Goal: Task Accomplishment & Management: Use online tool/utility

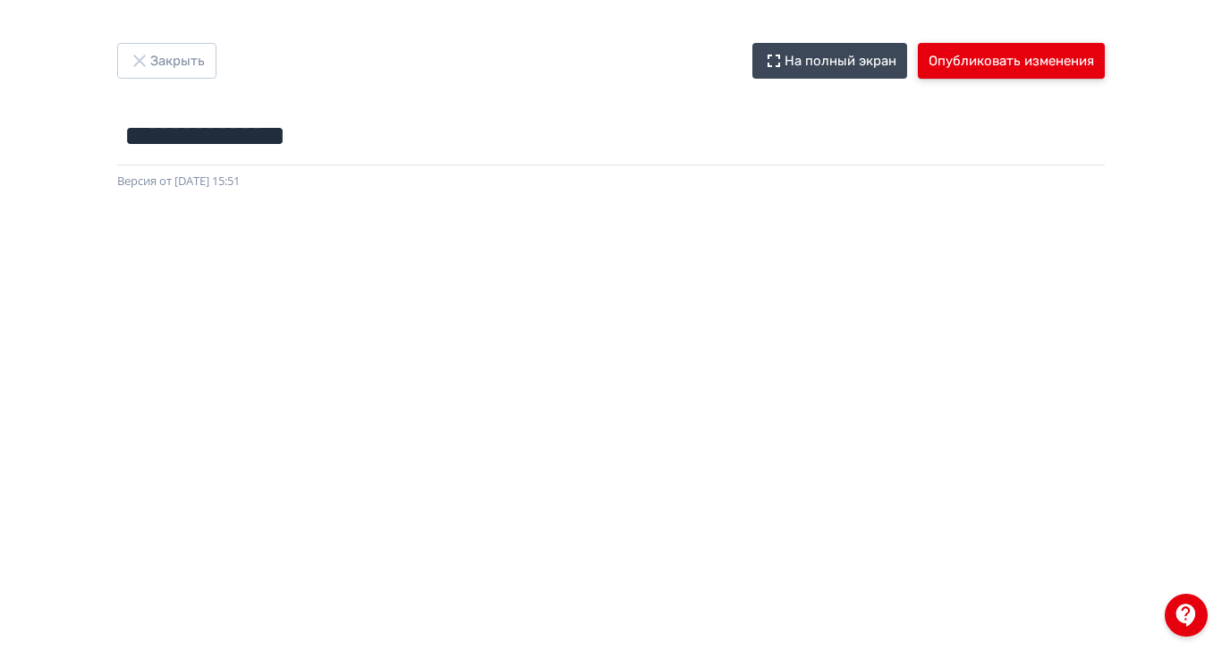
click at [1105, 59] on button "Опубликовать изменения" at bounding box center [1011, 61] width 187 height 36
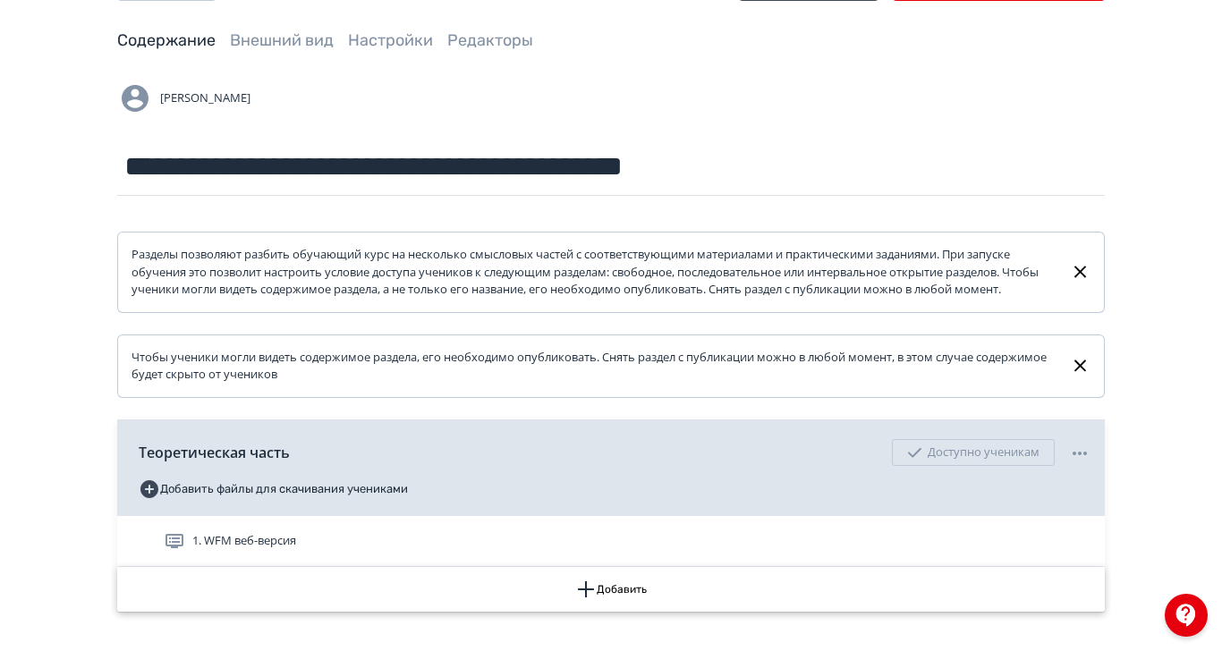
scroll to position [112, 0]
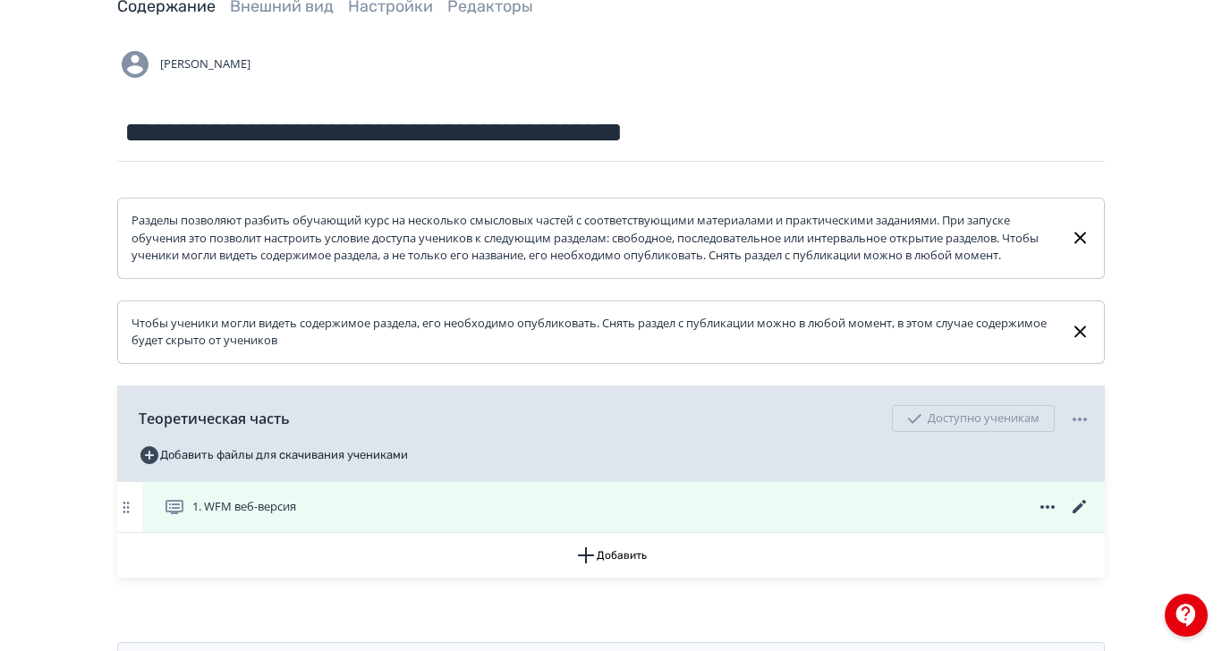
click at [1091, 518] on icon at bounding box center [1079, 506] width 21 height 21
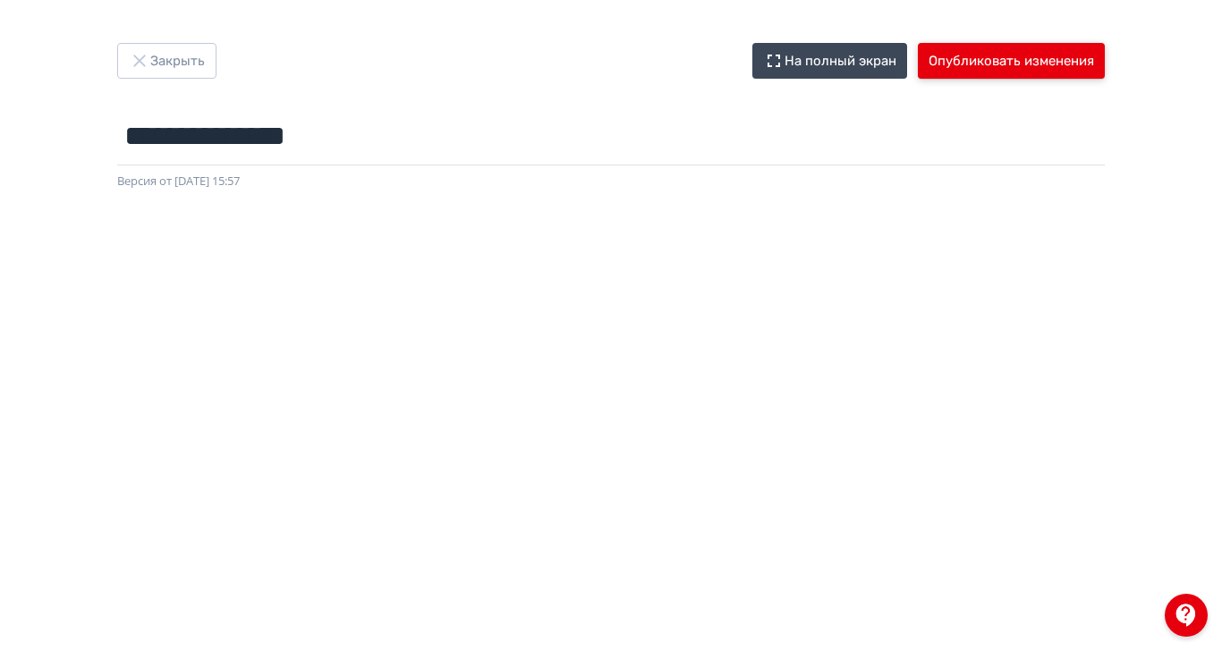
click at [1105, 67] on button "Опубликовать изменения" at bounding box center [1011, 61] width 187 height 36
